Goal: Task Accomplishment & Management: Manage account settings

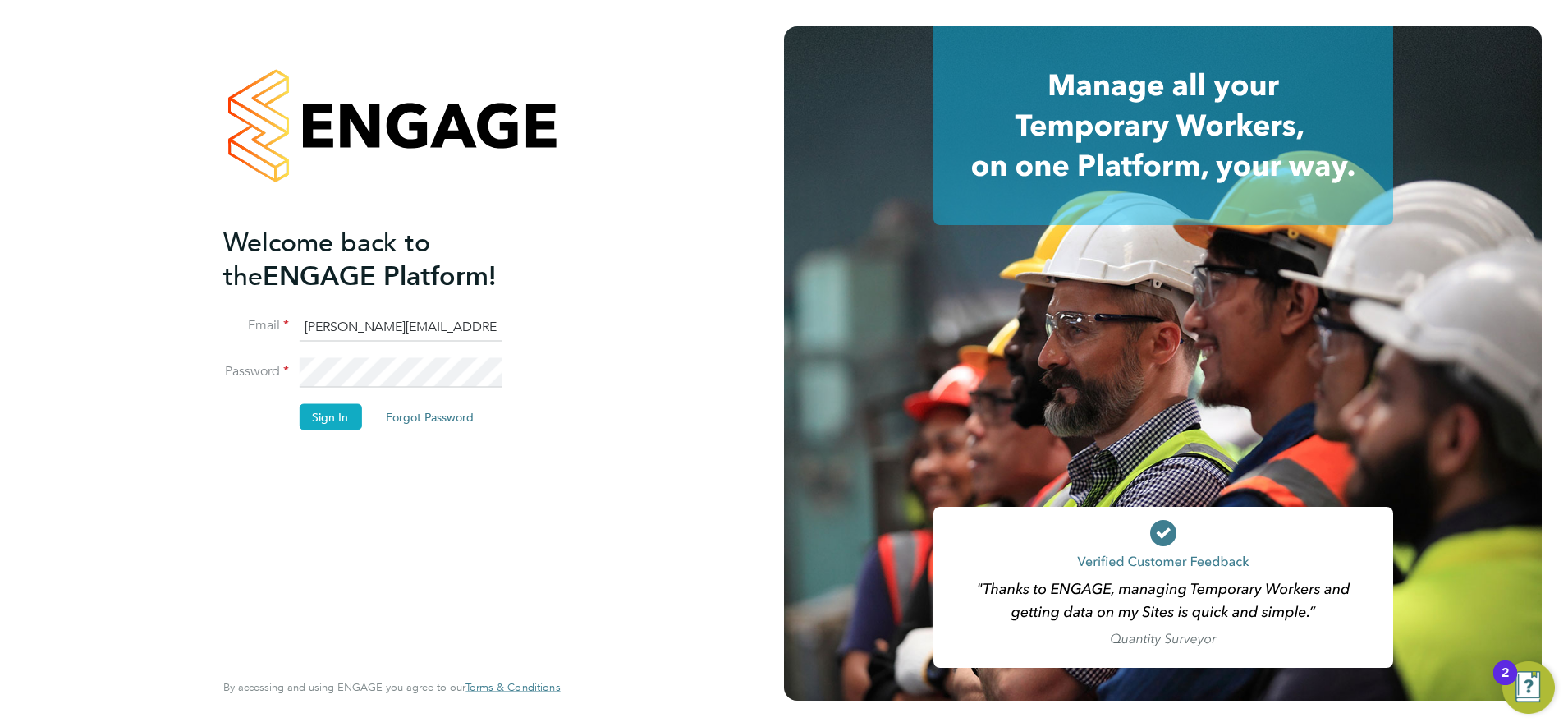
click at [346, 412] on button "Sign In" at bounding box center [331, 417] width 63 height 26
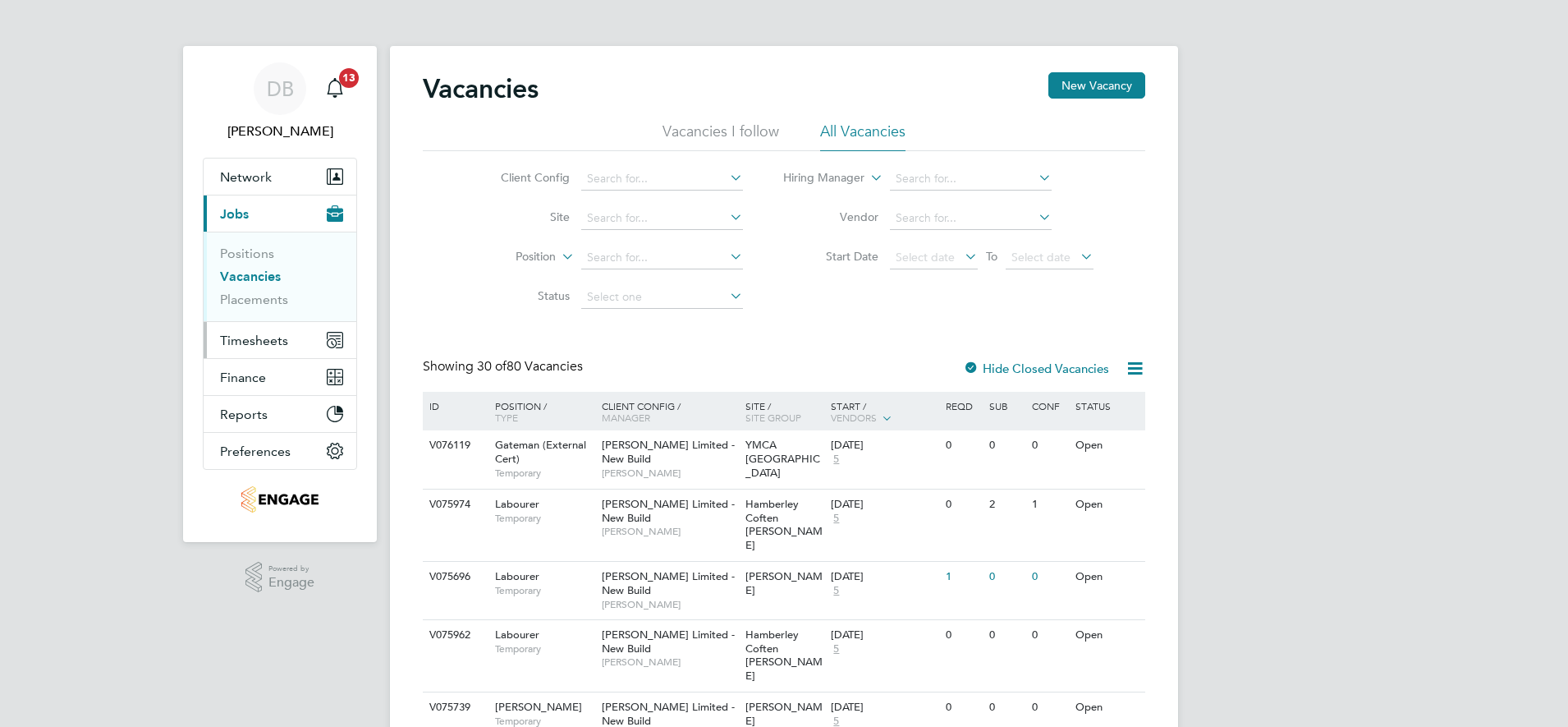
click at [250, 347] on span "Timesheets" at bounding box center [254, 340] width 68 height 16
click at [273, 345] on span "Timesheets" at bounding box center [254, 340] width 68 height 16
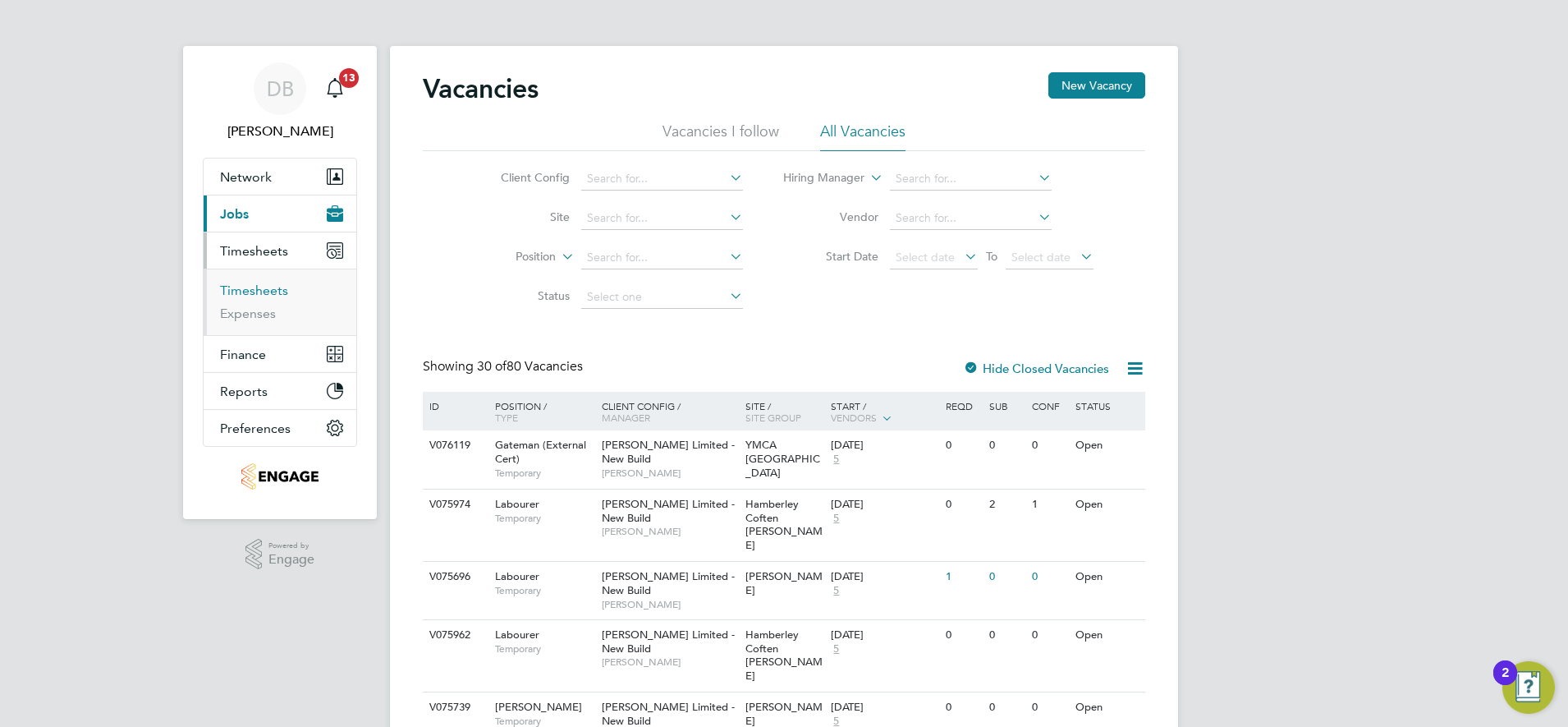
click at [259, 287] on link "Timesheets" at bounding box center [254, 291] width 68 height 16
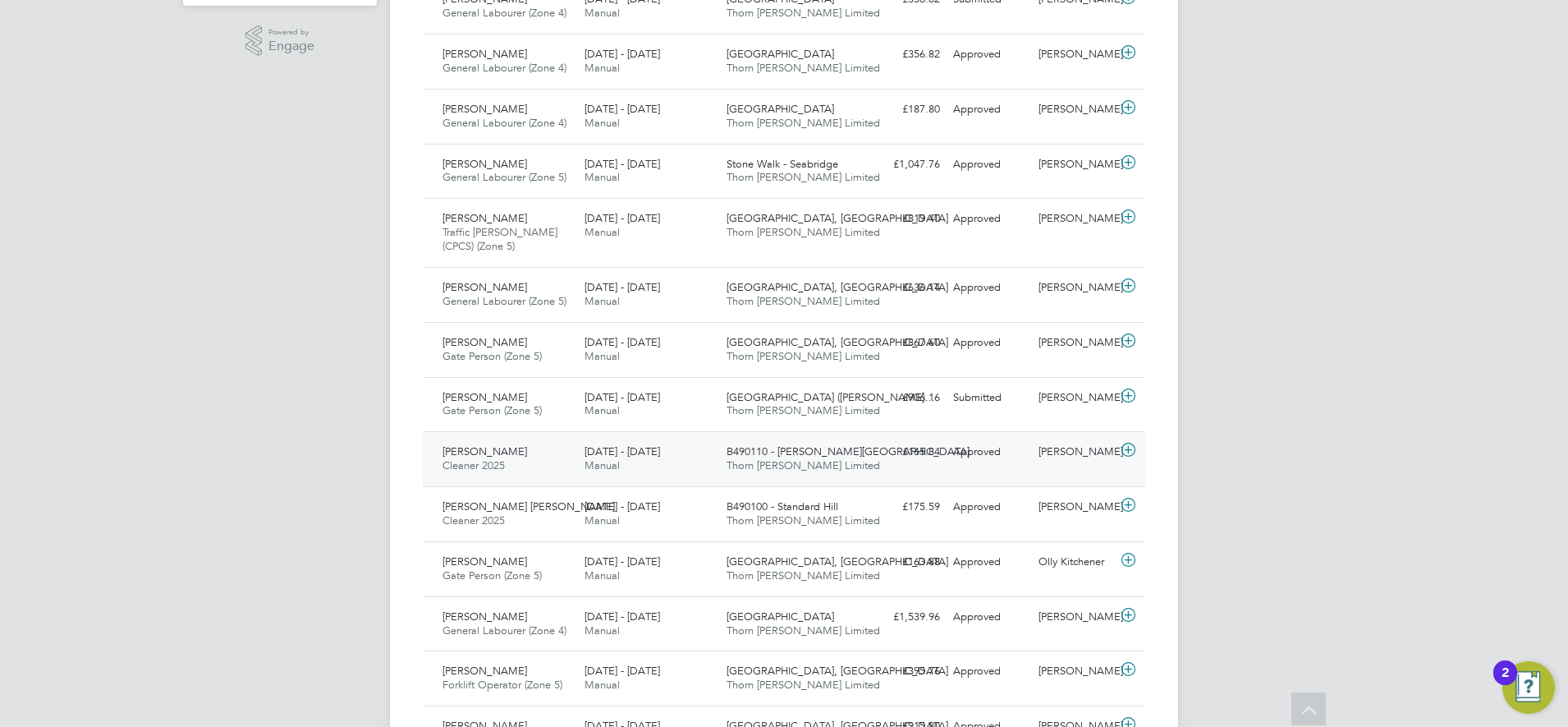
click at [1063, 462] on div "Joe Moscetano" at bounding box center [1075, 452] width 85 height 27
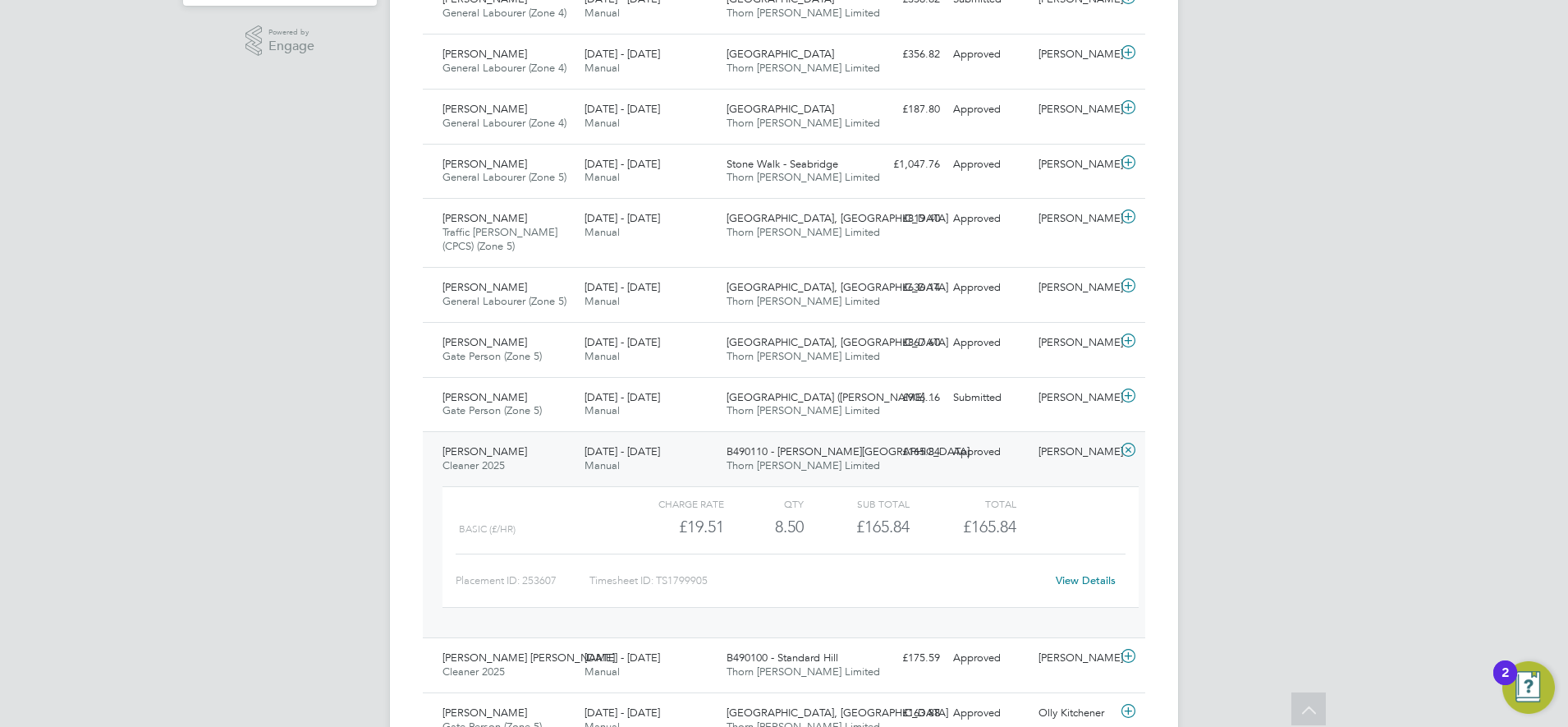
click at [1084, 580] on link "View Details" at bounding box center [1086, 581] width 60 height 14
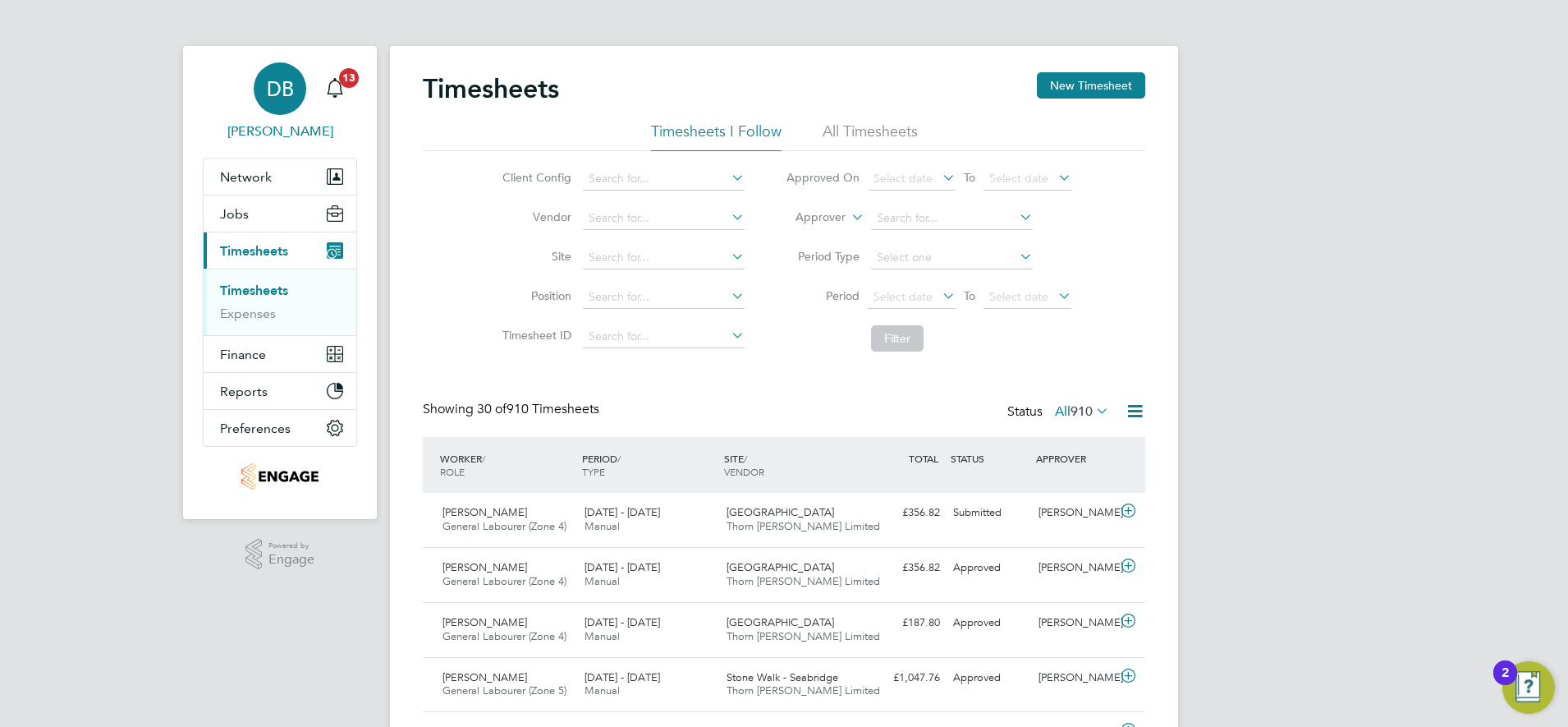
click at [255, 85] on div "DB" at bounding box center [280, 89] width 52 height 52
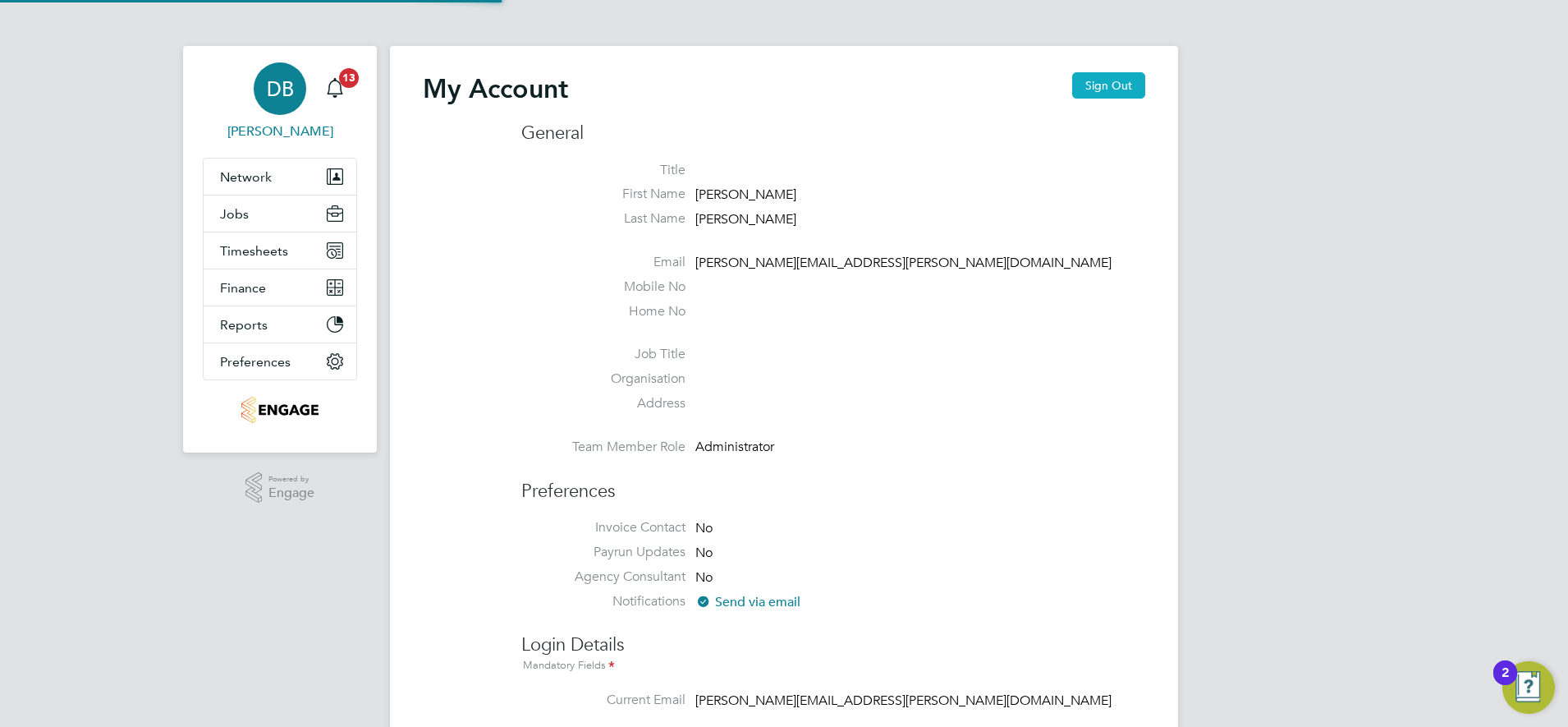
type input "daniel.bassett@thornbaker.co.uk"
click at [1134, 80] on button "Sign Out" at bounding box center [1109, 85] width 73 height 26
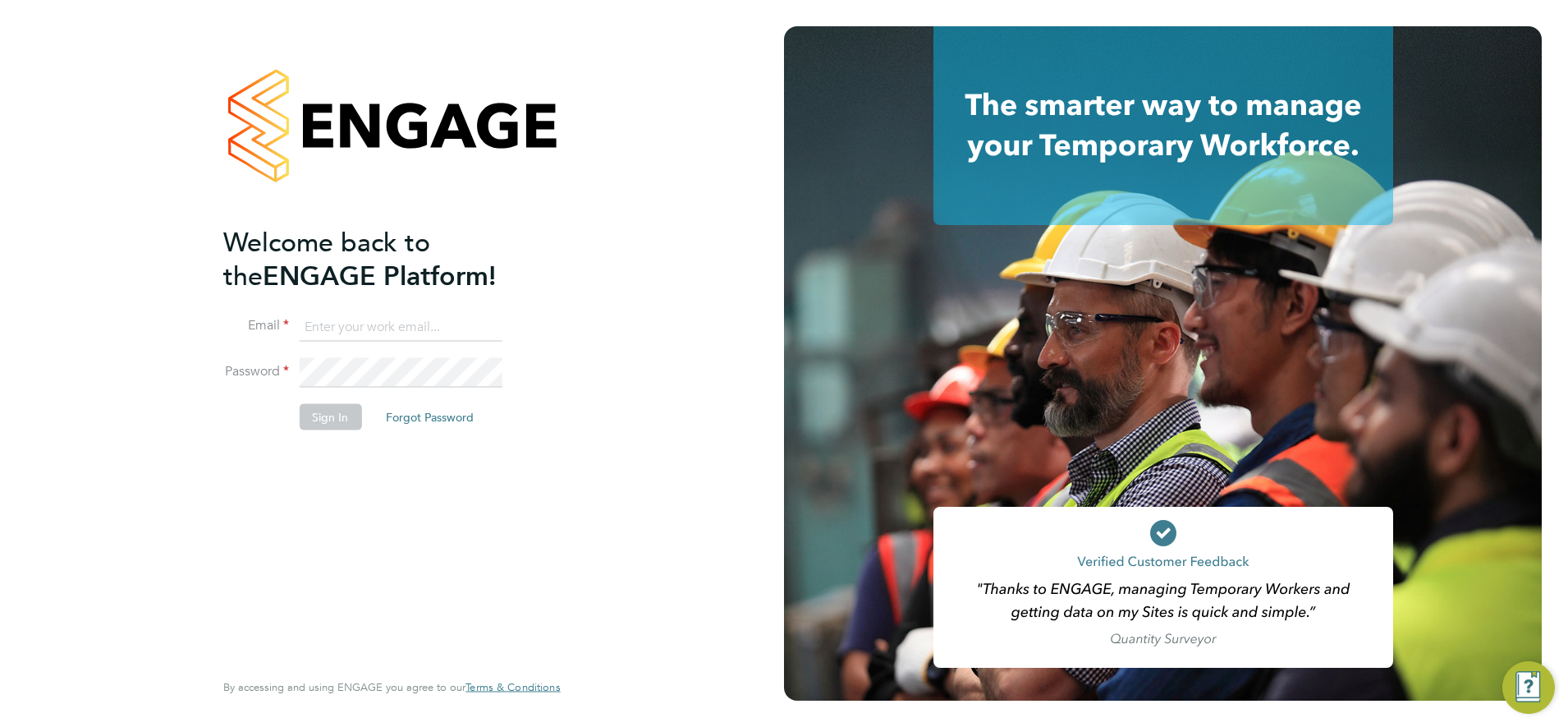
type input "daniel.bassett@thornbaker.co.uk"
click at [351, 411] on button "Sign In" at bounding box center [331, 417] width 63 height 26
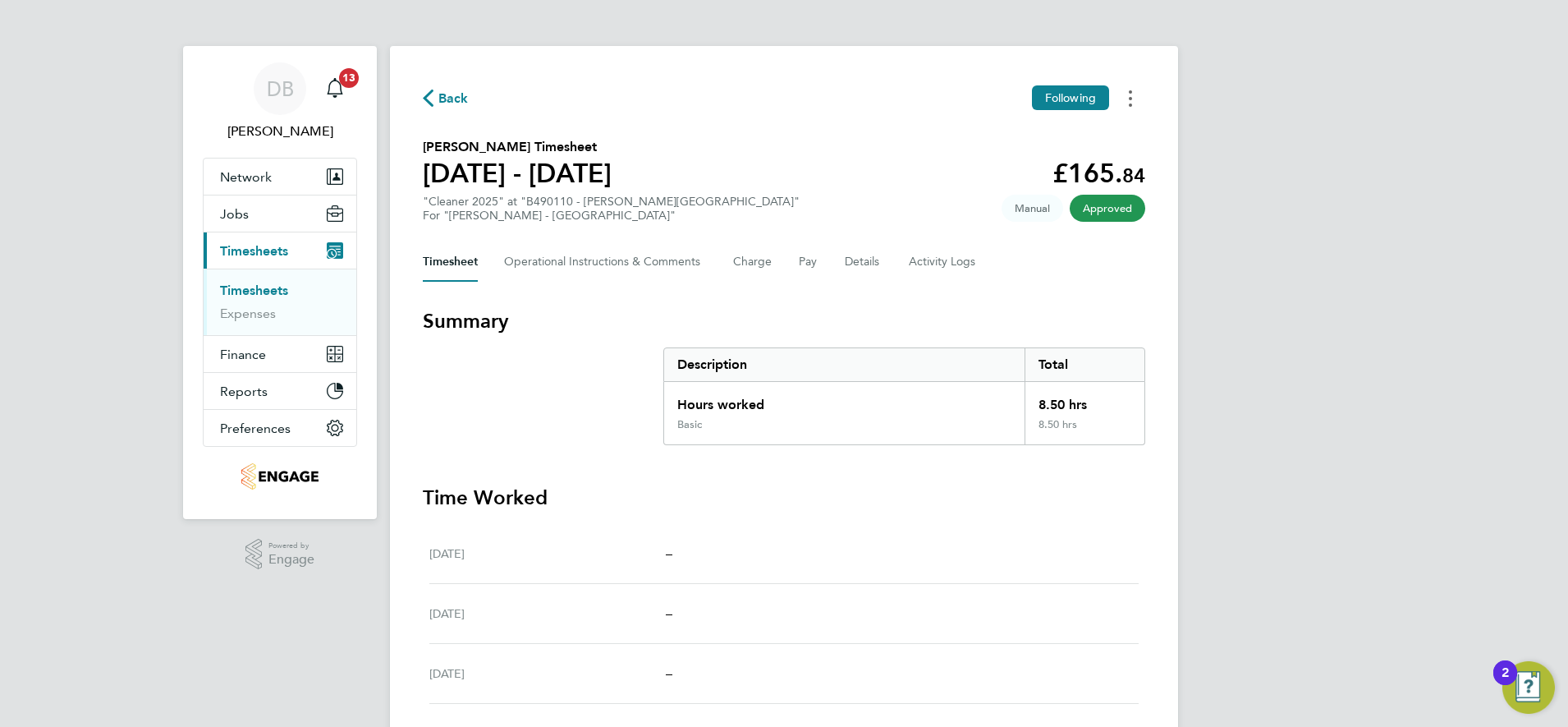
click at [1133, 100] on button "Timesheets Menu" at bounding box center [1130, 98] width 30 height 25
click at [1050, 138] on link "Download timesheet" at bounding box center [1047, 135] width 197 height 33
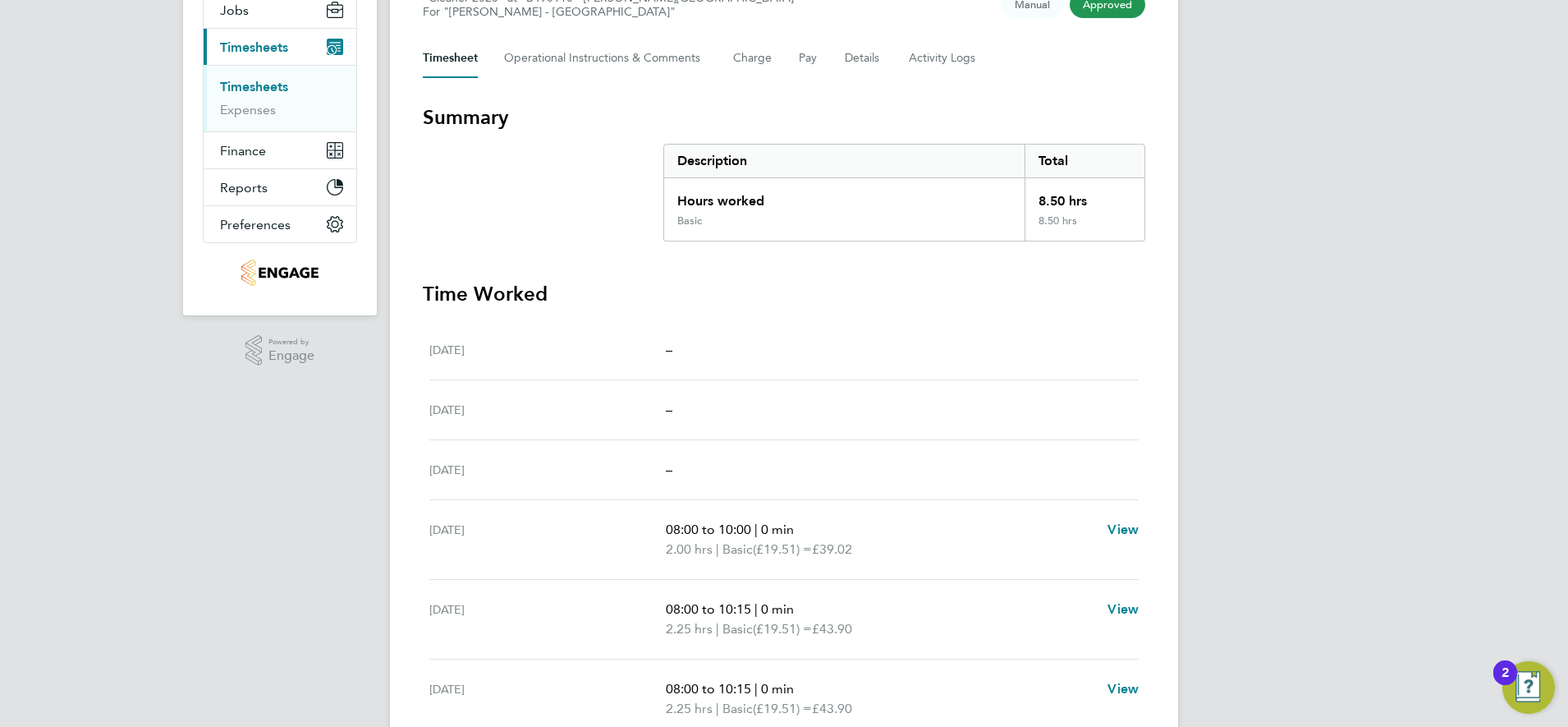
scroll to position [103, 0]
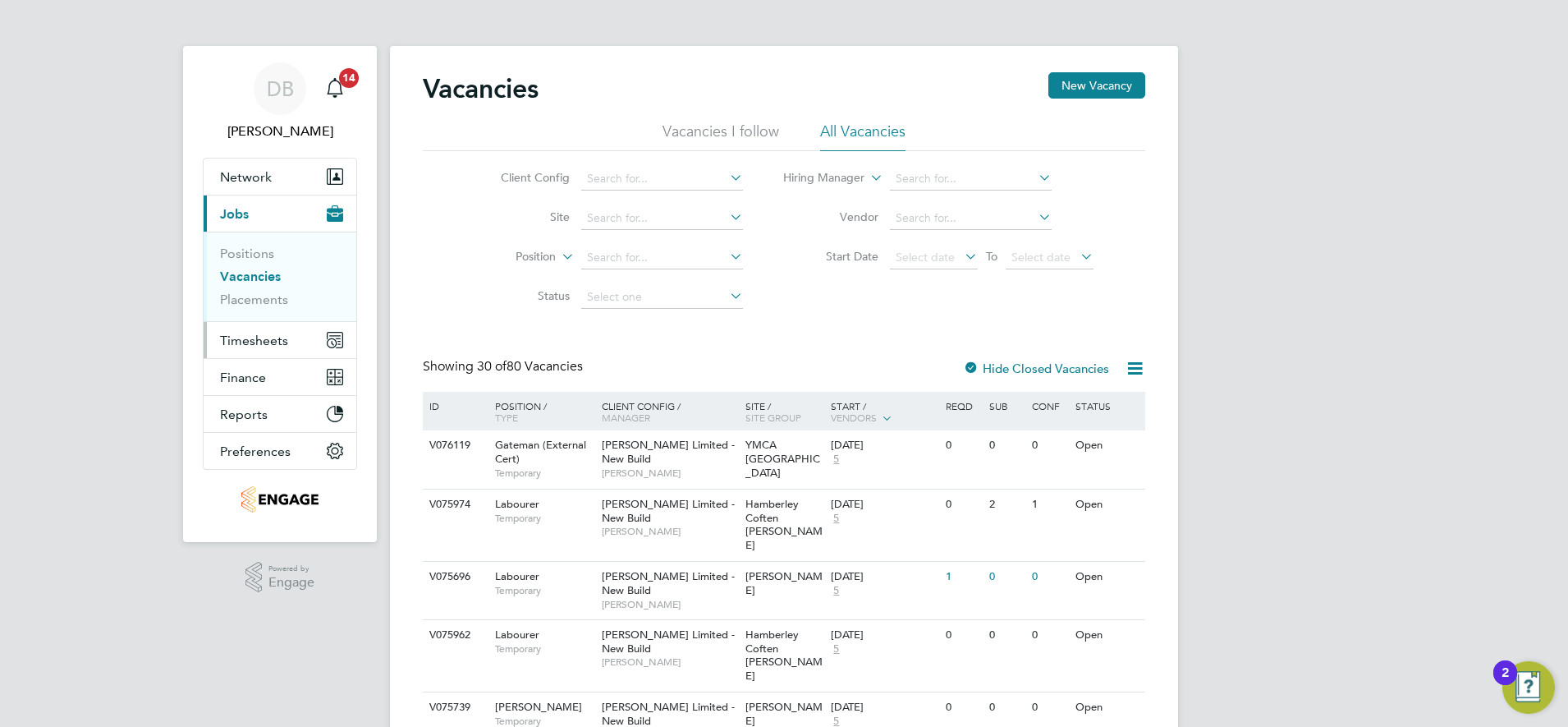
click at [263, 342] on span "Timesheets" at bounding box center [254, 340] width 68 height 16
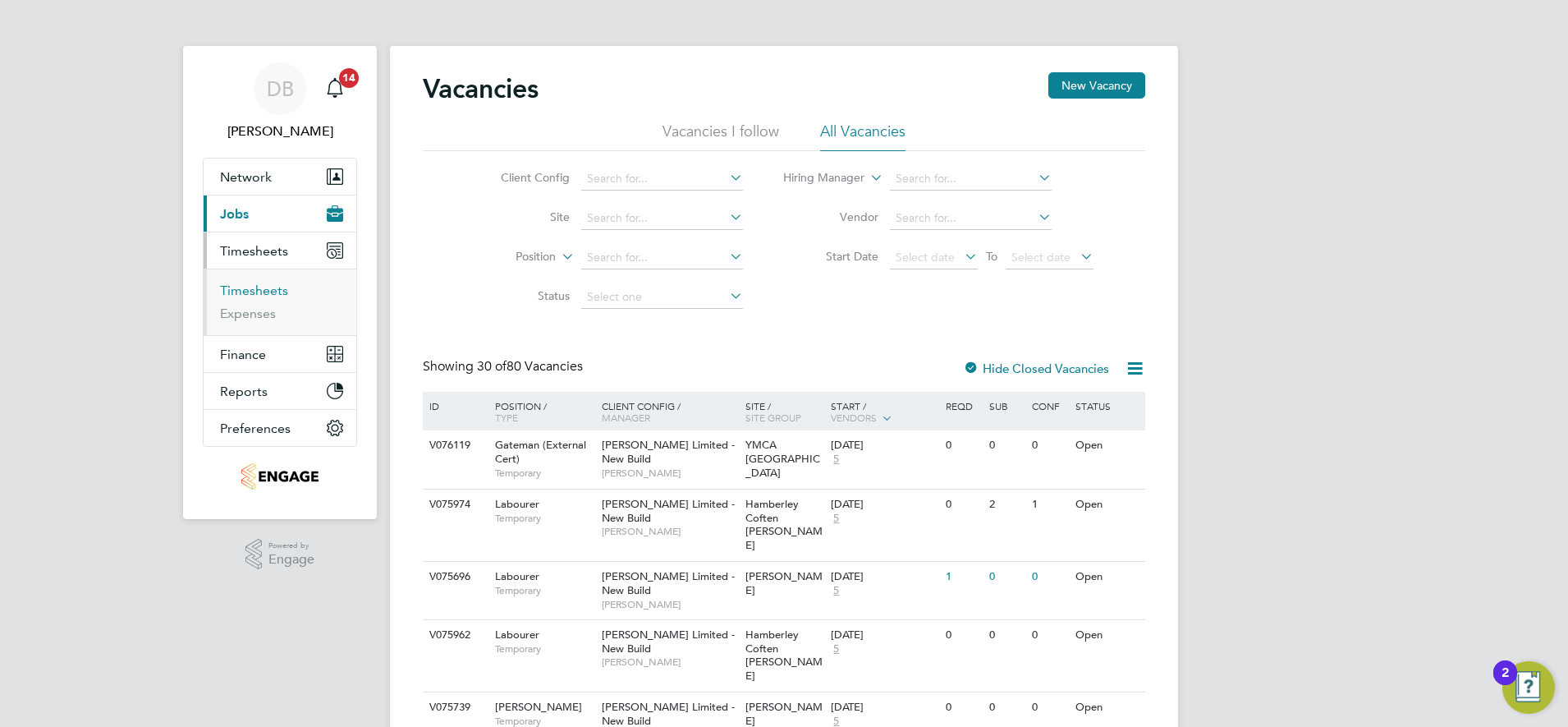
click at [263, 291] on link "Timesheets" at bounding box center [254, 291] width 68 height 16
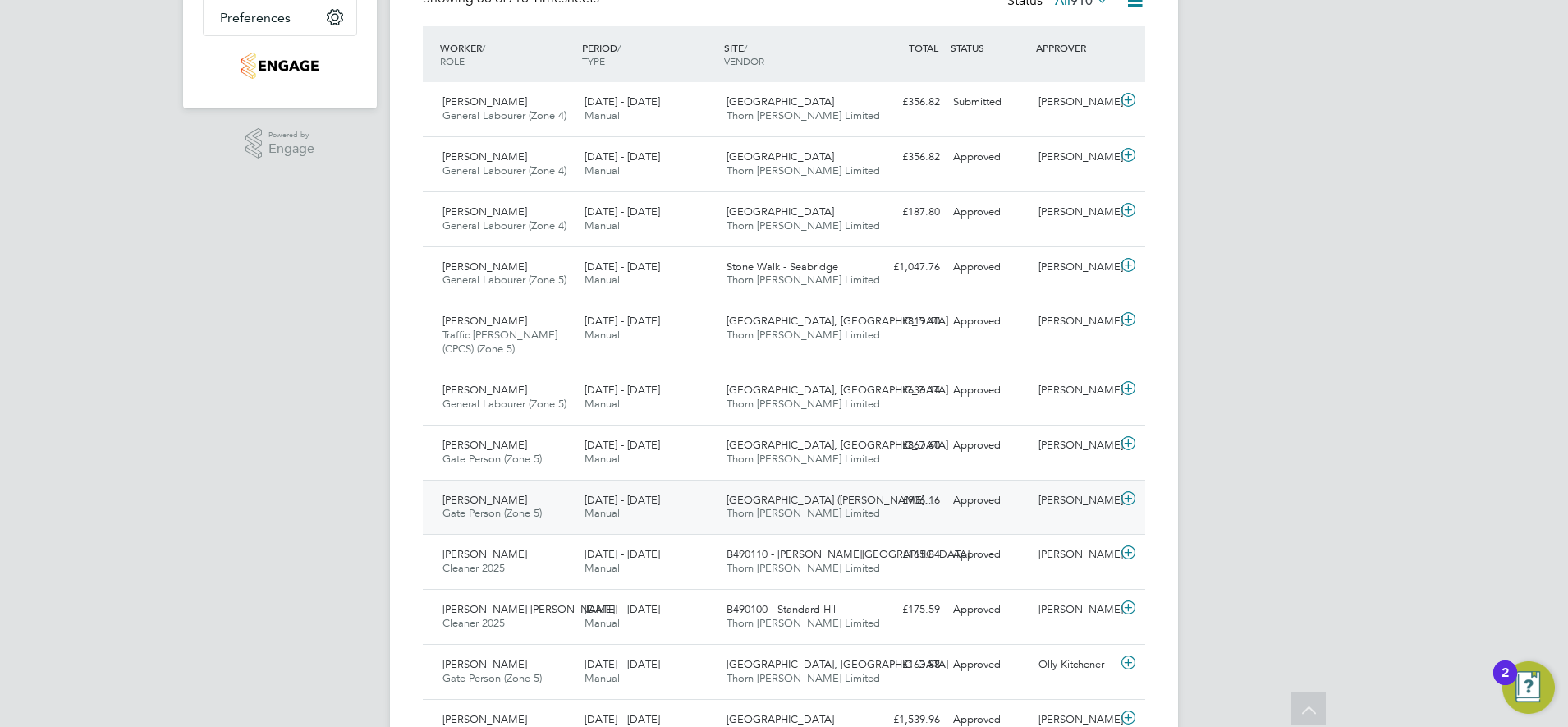
click at [1062, 498] on div "Callum Bradbury" at bounding box center [1075, 501] width 85 height 27
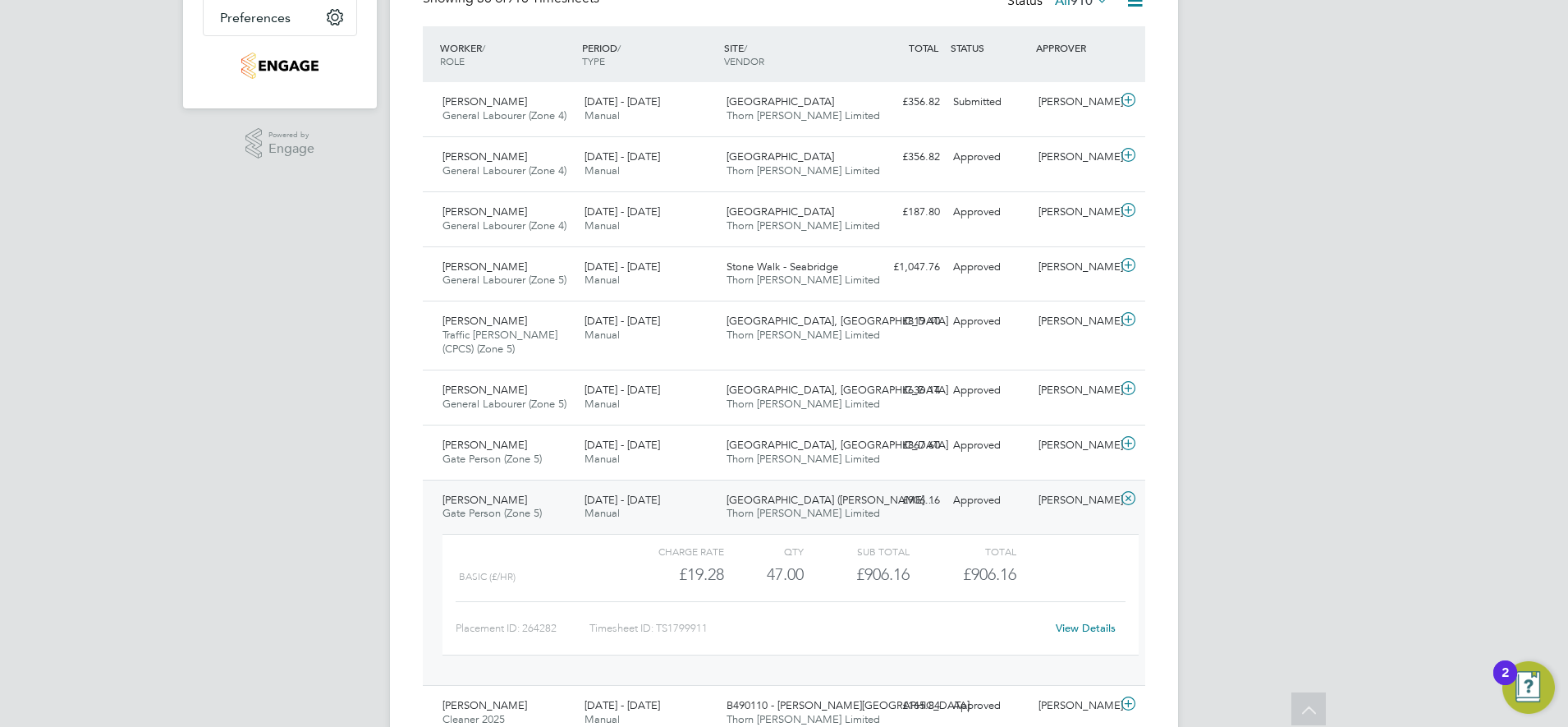
click at [1089, 631] on link "View Details" at bounding box center [1086, 628] width 60 height 14
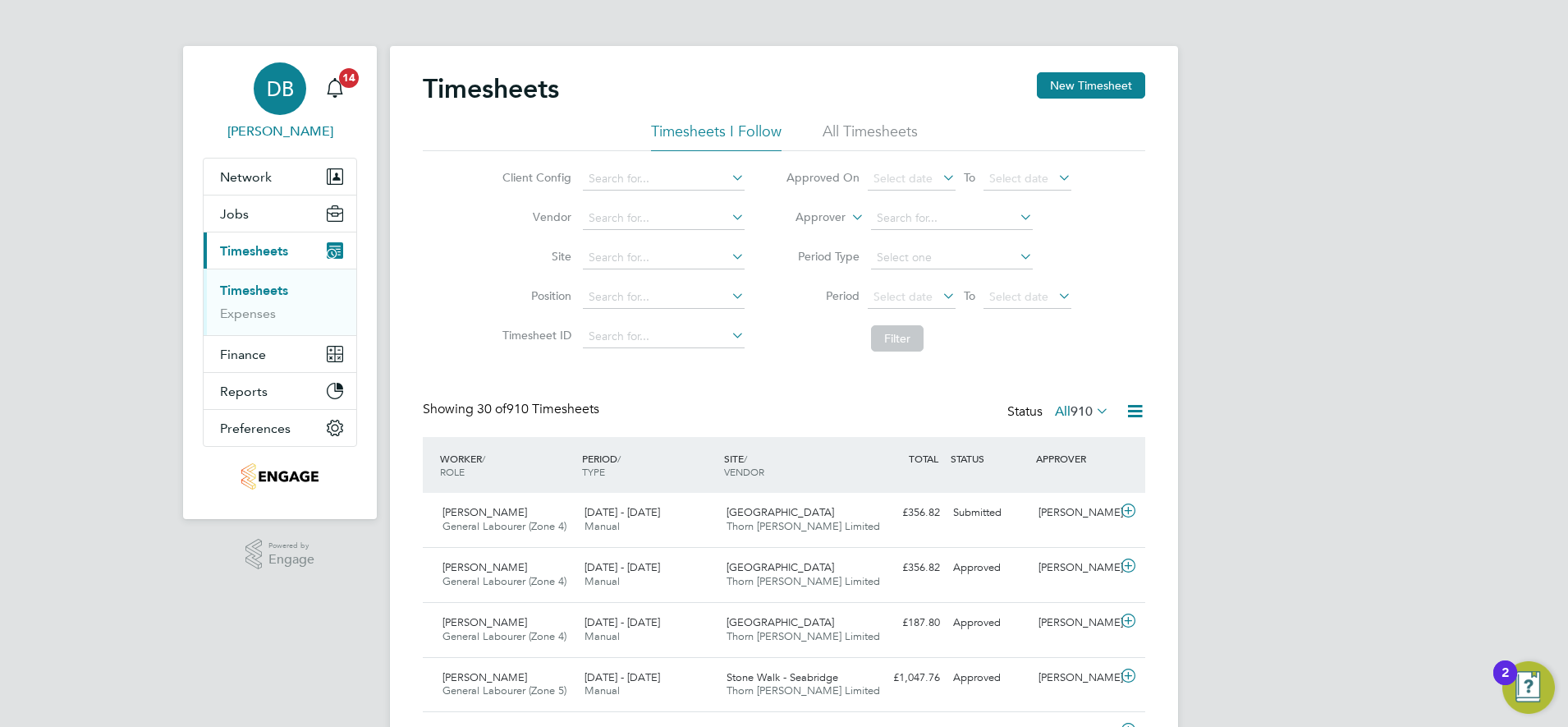
click at [285, 98] on span "DB" at bounding box center [280, 89] width 27 height 22
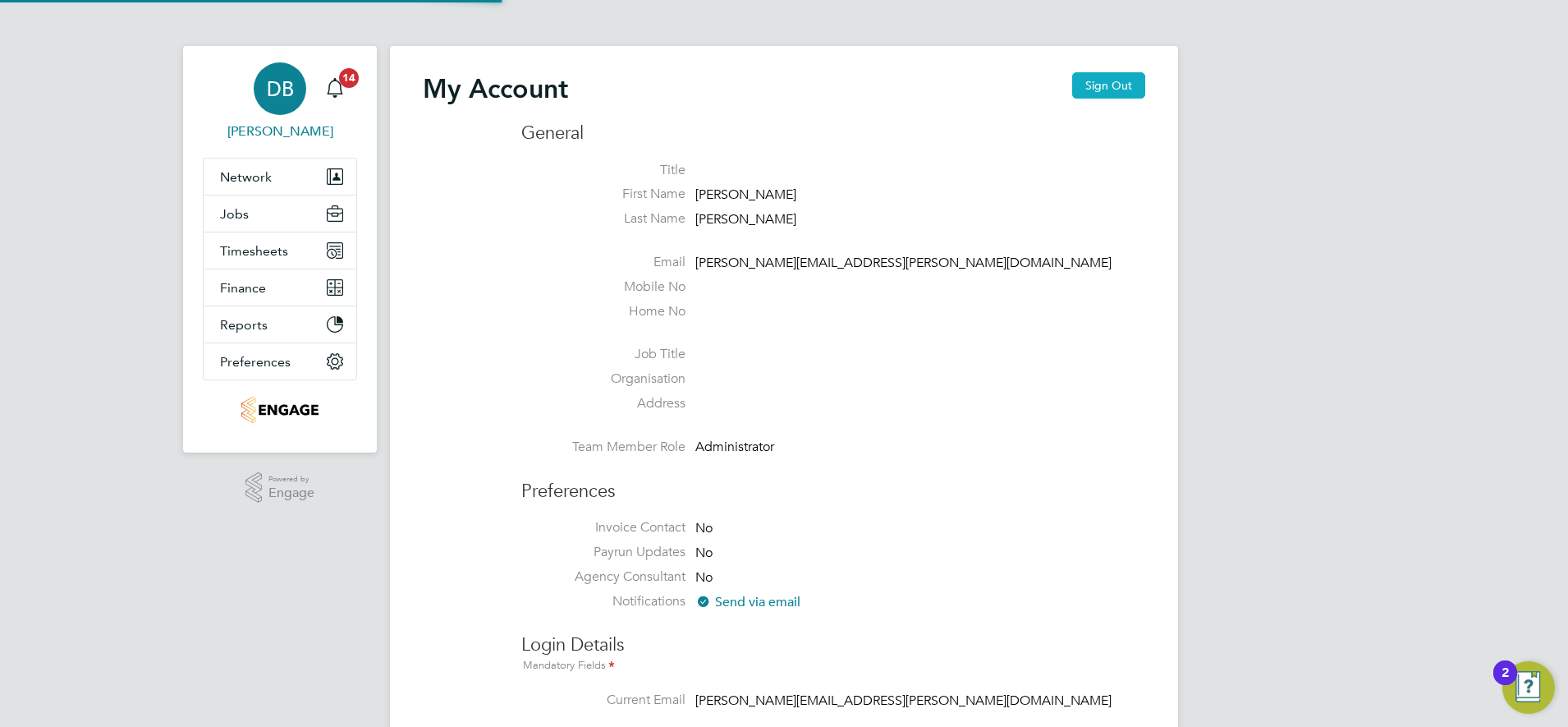
type input "daniel.bassett@thornbaker.co.uk"
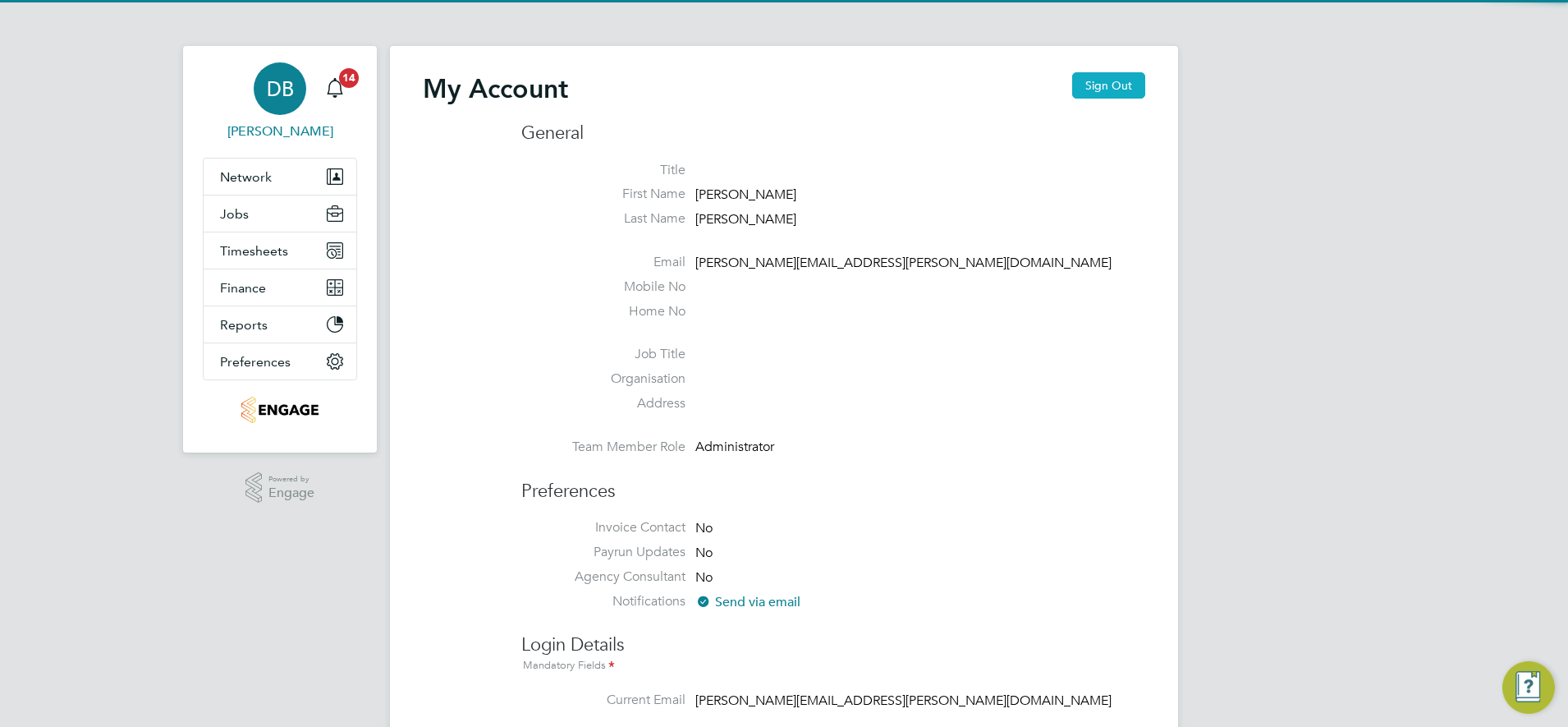
click at [1134, 83] on button "Sign Out" at bounding box center [1109, 85] width 73 height 26
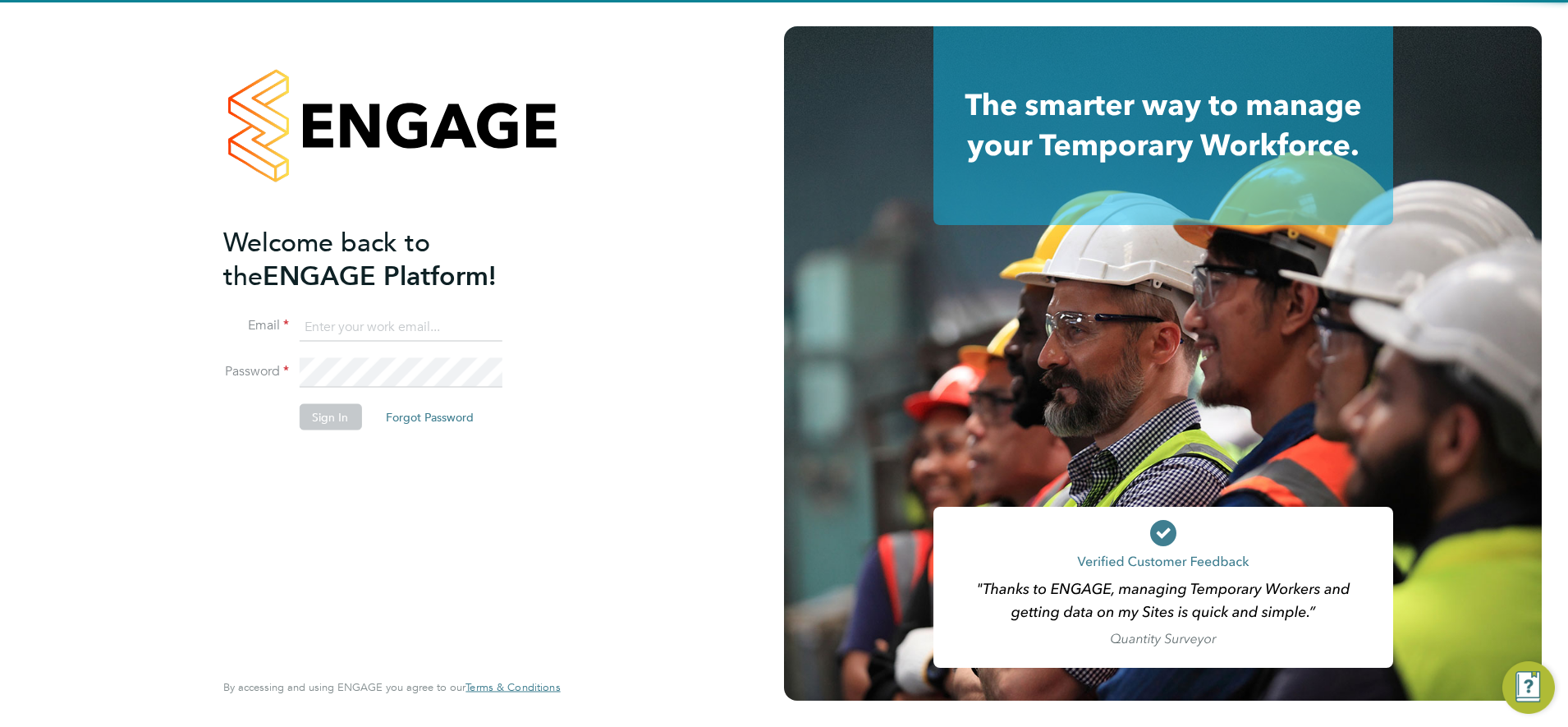
type input "daniel.bassett@thornbaker.co.uk"
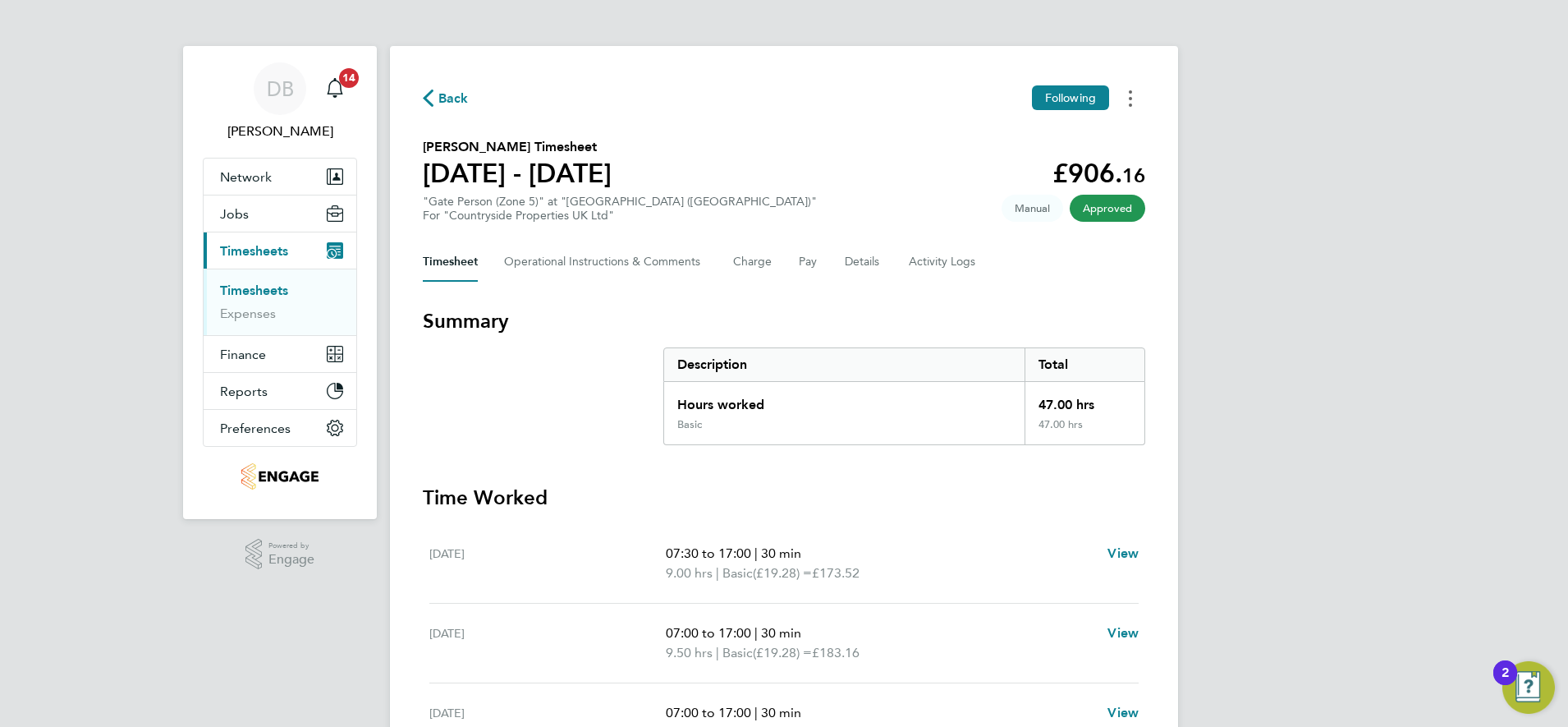
click at [1131, 102] on icon "Timesheets Menu" at bounding box center [1131, 98] width 3 height 17
click at [1064, 138] on link "Download timesheet" at bounding box center [1047, 135] width 197 height 33
